Goal: Book appointment/travel/reservation

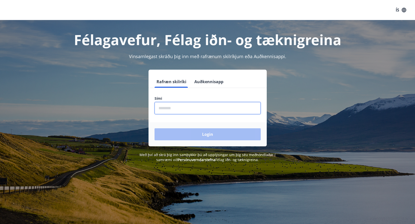
click at [173, 105] on input "phone" at bounding box center [208, 108] width 106 height 12
type input "********"
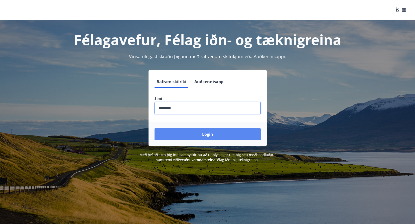
click at [184, 134] on button "Login" at bounding box center [208, 134] width 106 height 12
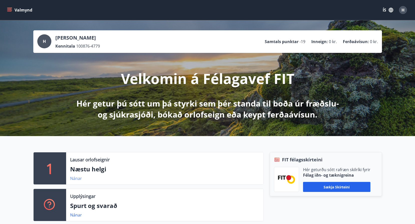
click at [78, 177] on link "Nánar" at bounding box center [76, 179] width 12 height 6
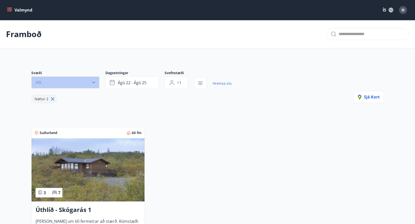
click at [93, 80] on icon "button" at bounding box center [93, 82] width 5 height 5
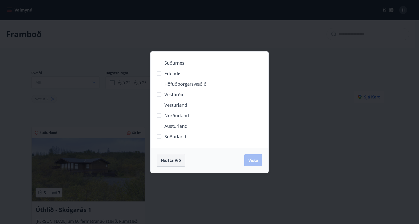
click at [171, 159] on span "Hætta við" at bounding box center [171, 161] width 20 height 6
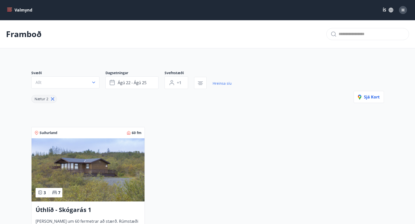
click at [8, 10] on icon "menu" at bounding box center [9, 10] width 5 height 5
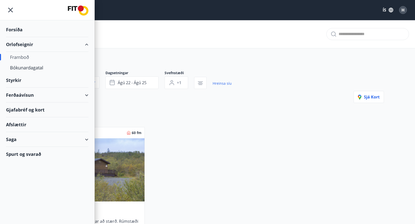
click at [25, 46] on div "Orlofseignir" at bounding box center [47, 44] width 82 height 15
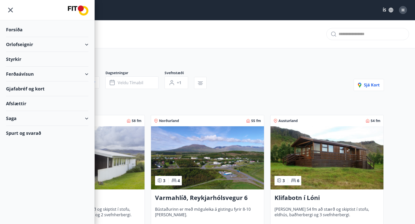
type input "*"
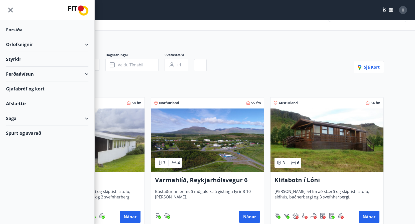
scroll to position [25, 0]
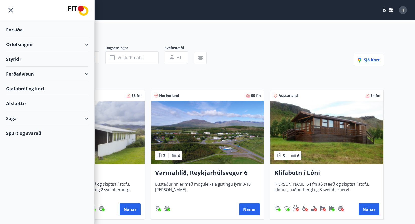
click at [83, 45] on div "Orlofseignir" at bounding box center [47, 44] width 82 height 15
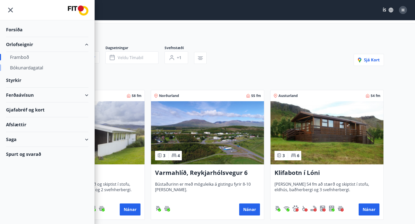
click at [33, 67] on div "Bókunardagatal" at bounding box center [47, 67] width 74 height 11
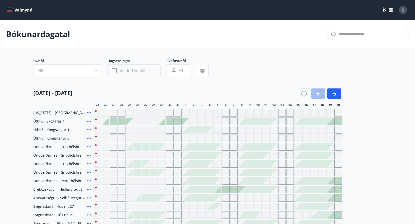
click at [142, 72] on span "Veldu tímabil" at bounding box center [133, 71] width 26 height 6
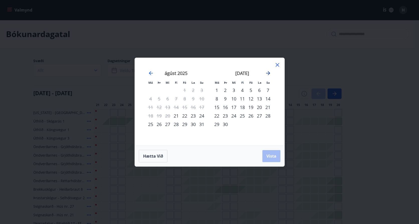
click at [267, 73] on icon "Move forward to switch to the next month." at bounding box center [268, 73] width 4 height 4
click at [186, 106] on div "19" at bounding box center [184, 107] width 9 height 9
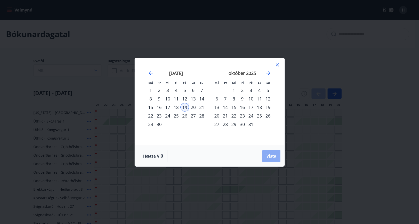
click at [271, 153] on button "Vista" at bounding box center [271, 156] width 18 height 12
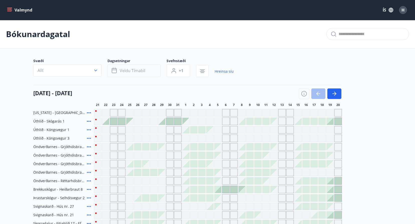
click at [149, 69] on button "Veldu tímabil" at bounding box center [133, 70] width 53 height 13
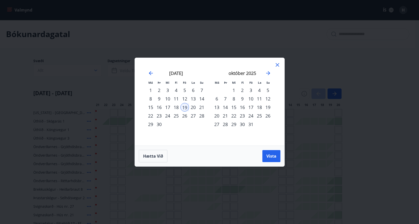
click at [252, 124] on div "31" at bounding box center [250, 124] width 9 height 9
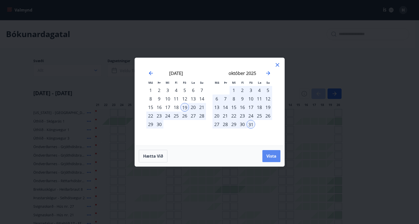
click at [275, 159] on span "Vista" at bounding box center [271, 156] width 10 height 6
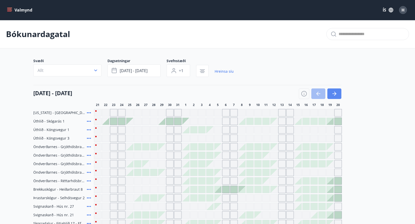
click at [335, 90] on button "button" at bounding box center [334, 93] width 14 height 11
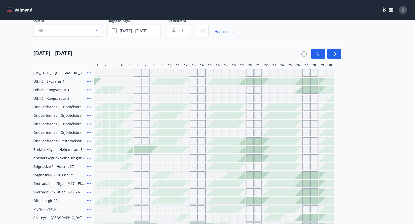
scroll to position [25, 0]
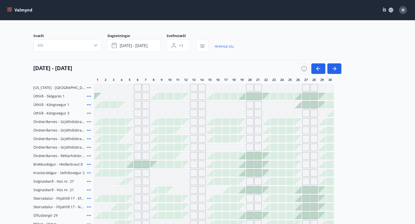
click at [333, 67] on icon "button" at bounding box center [334, 69] width 6 height 6
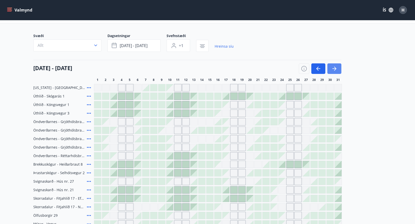
click at [331, 68] on icon "button" at bounding box center [334, 69] width 6 height 6
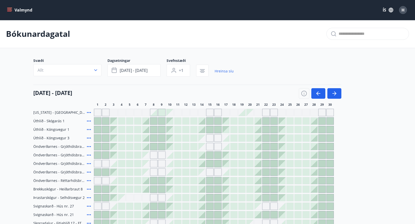
scroll to position [0, 0]
click at [316, 94] on icon "button" at bounding box center [318, 94] width 6 height 6
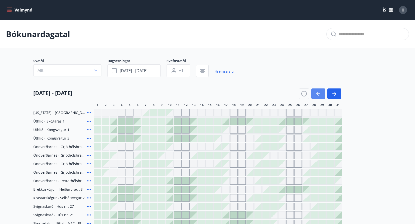
click at [316, 92] on icon "button" at bounding box center [318, 94] width 6 height 6
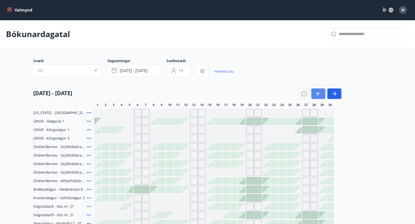
click at [316, 92] on icon "button" at bounding box center [318, 94] width 6 height 6
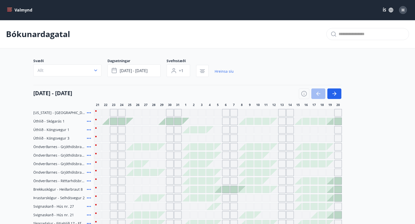
click at [87, 121] on icon at bounding box center [89, 121] width 4 height 1
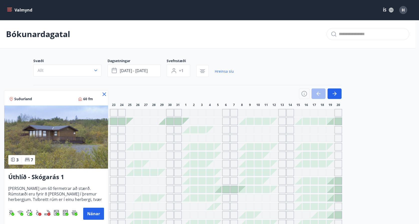
click at [44, 175] on h3 "Úthlíð - Skógarás 1" at bounding box center [56, 177] width 96 height 9
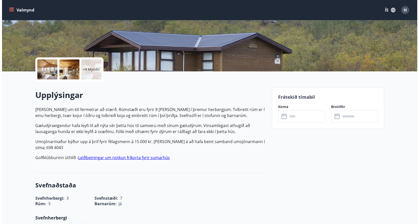
scroll to position [75, 0]
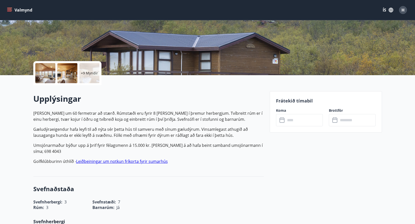
click at [45, 71] on div at bounding box center [45, 73] width 20 height 20
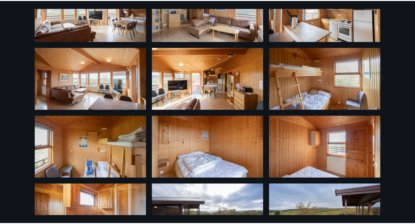
scroll to position [0, 0]
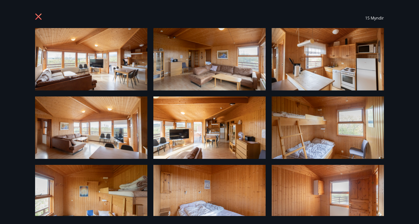
click at [35, 16] on icon at bounding box center [39, 17] width 8 height 8
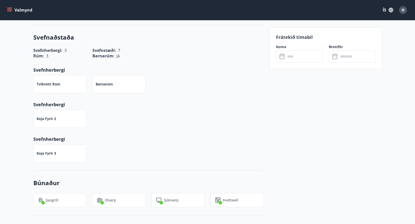
scroll to position [225, 0]
